Goal: Entertainment & Leisure: Consume media (video, audio)

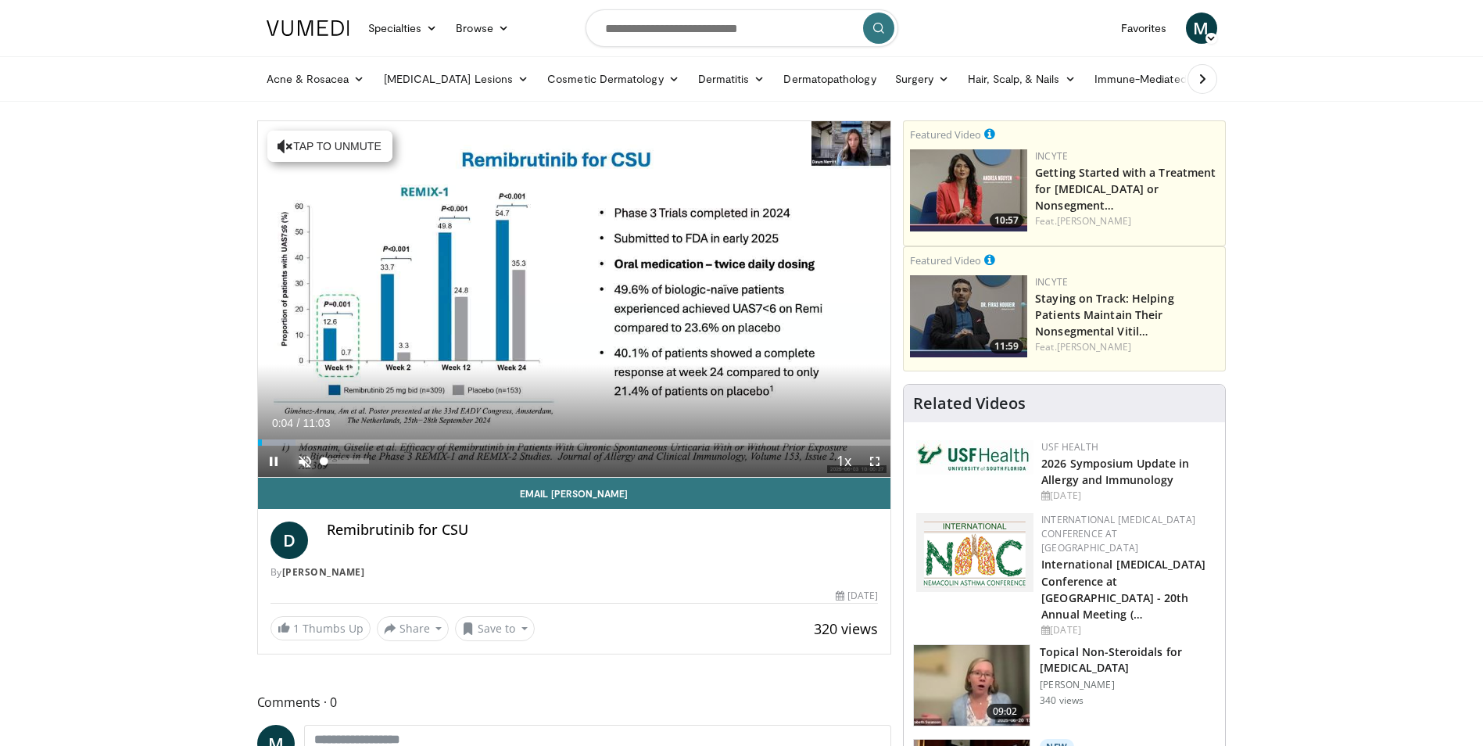
click at [306, 459] on span "Video Player" at bounding box center [304, 460] width 31 height 31
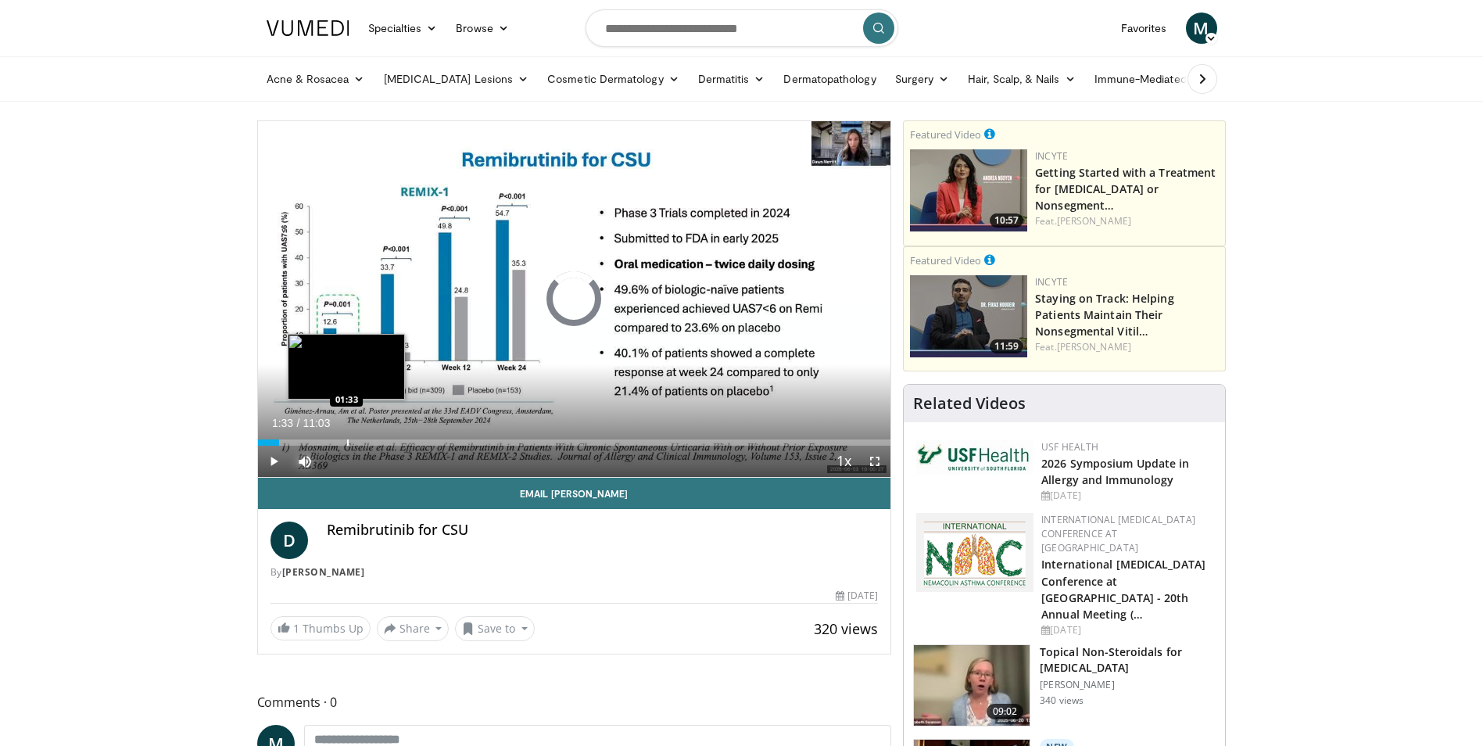
click at [347, 442] on div "Progress Bar" at bounding box center [348, 442] width 2 height 6
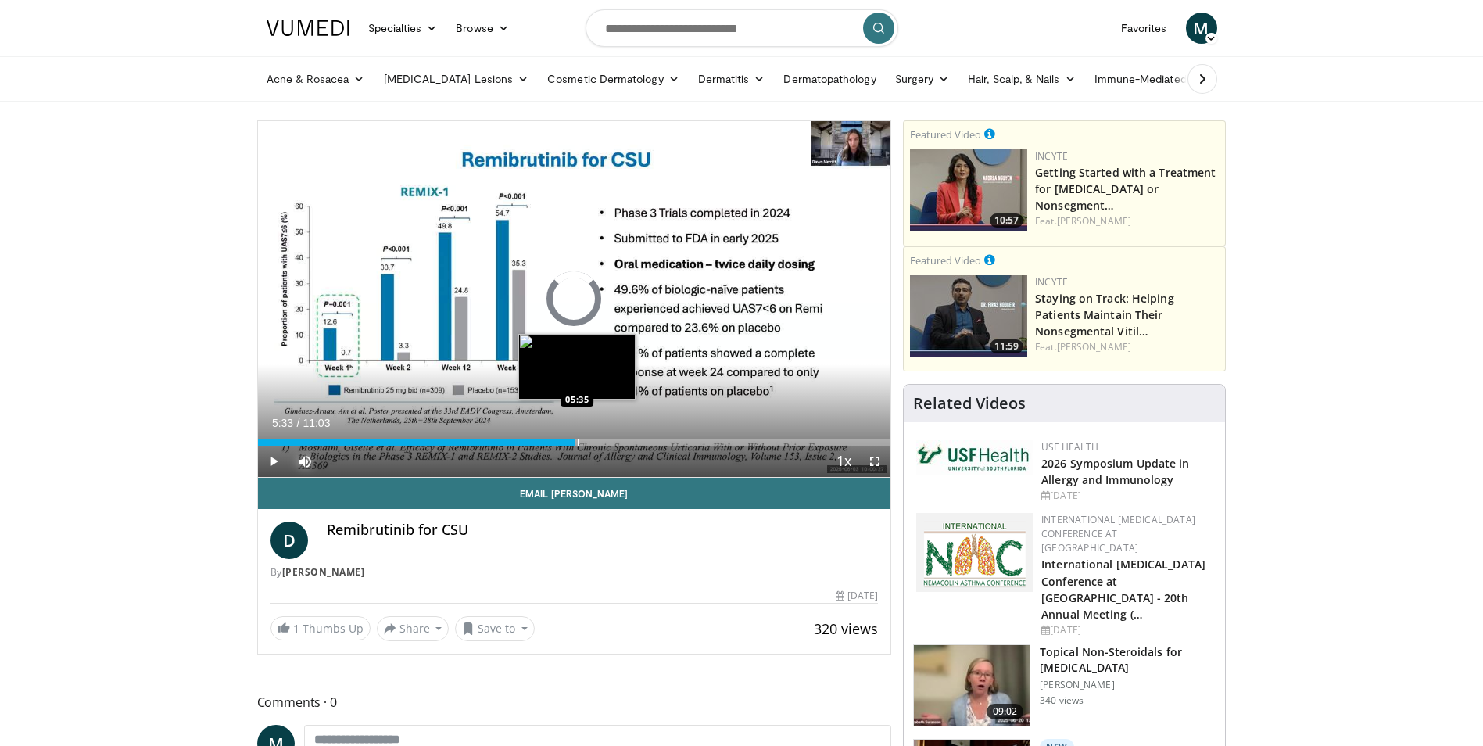
click at [578, 441] on div "Progress Bar" at bounding box center [579, 442] width 2 height 6
click at [274, 457] on span "Video Player" at bounding box center [273, 460] width 31 height 31
